Goal: Information Seeking & Learning: Learn about a topic

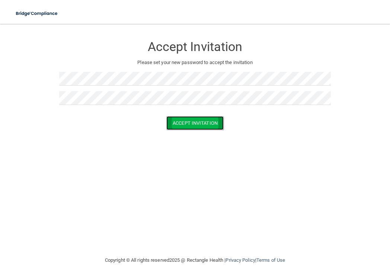
click at [199, 126] on button "Accept Invitation" at bounding box center [194, 123] width 57 height 14
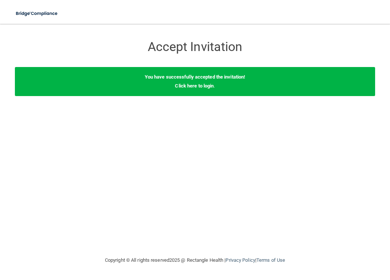
click at [243, 98] on div "You have successfully accepted the invitation! Click here to login ." at bounding box center [195, 86] width 372 height 38
click at [195, 86] on link "Click here to login" at bounding box center [194, 86] width 39 height 6
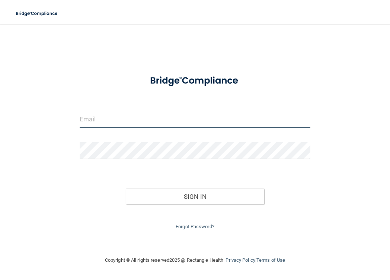
click at [150, 117] on input "email" at bounding box center [195, 119] width 231 height 17
type input "[EMAIL_ADDRESS][DOMAIN_NAME]"
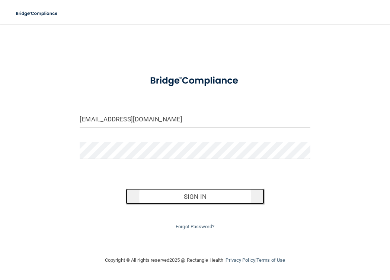
click at [172, 197] on button "Sign In" at bounding box center [195, 196] width 139 height 16
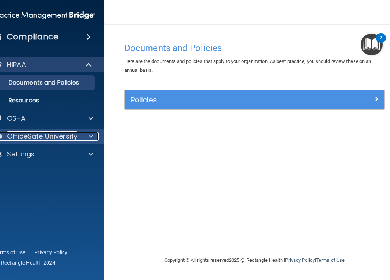
click at [36, 139] on p "OfficeSafe University" at bounding box center [42, 136] width 70 height 9
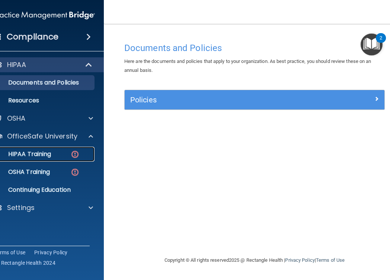
click at [38, 149] on link "HIPAA Training" at bounding box center [35, 154] width 117 height 15
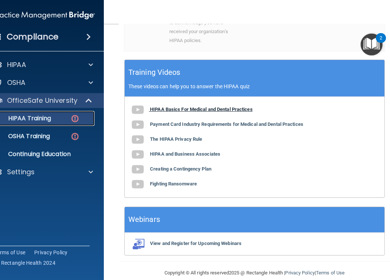
scroll to position [319, 0]
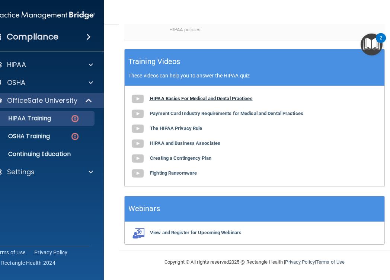
click at [191, 97] on b "HIPAA Basics For Medical and Dental Practices" at bounding box center [201, 99] width 103 height 6
click at [220, 28] on div "Finish your HIPAA quizzes to acknowledge you have received your organization’s …" at bounding box center [199, 17] width 60 height 36
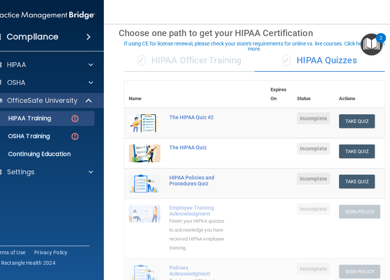
scroll to position [28, 0]
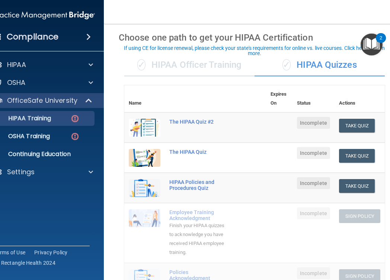
click at [230, 90] on th at bounding box center [215, 98] width 101 height 27
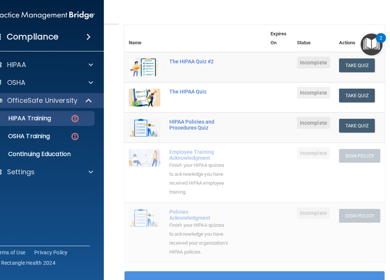
scroll to position [0, 0]
